Goal: Download file/media

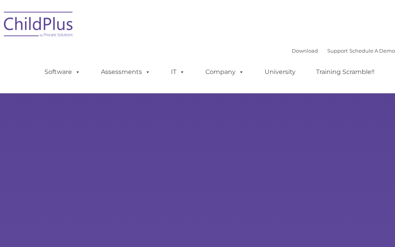
type input ""
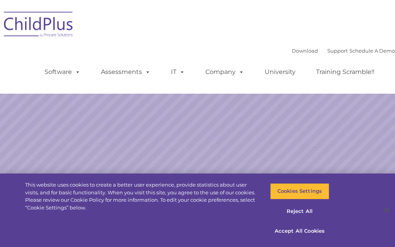
select select "MEDIUM"
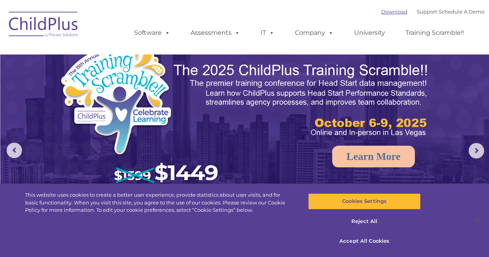
click at [381, 11] on link "Download" at bounding box center [394, 12] width 26 height 6
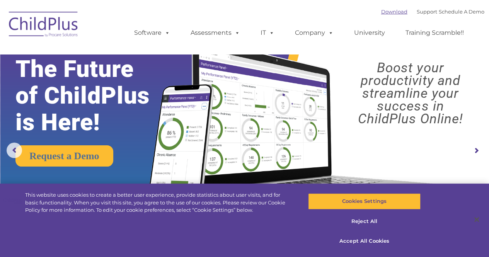
click at [389, 10] on link "Download" at bounding box center [394, 12] width 26 height 6
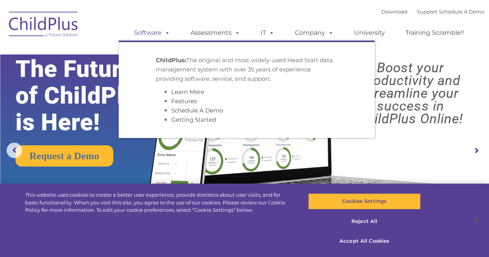
click at [155, 38] on link "Software" at bounding box center [151, 32] width 51 height 15
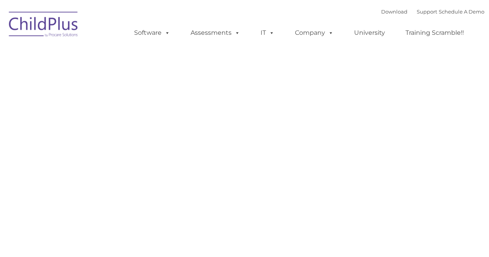
type input ""
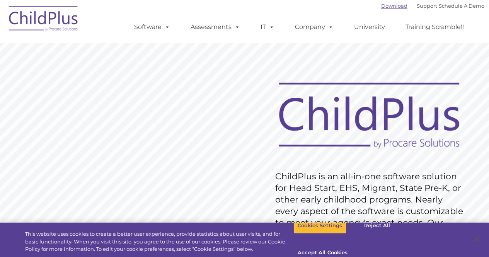
click at [395, 7] on link "Download" at bounding box center [394, 6] width 26 height 6
